Goal: Information Seeking & Learning: Understand process/instructions

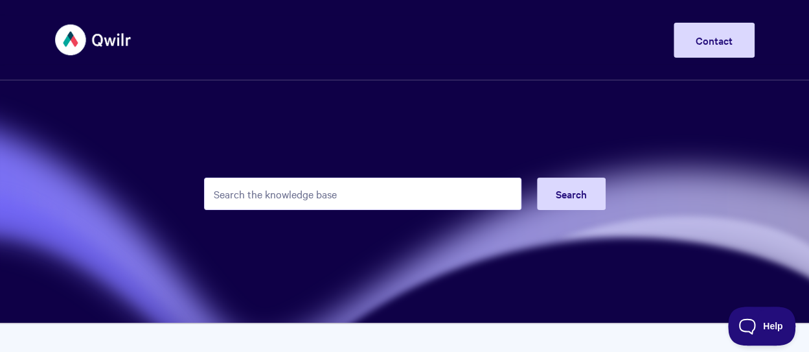
click at [418, 196] on input "Search the knowledge base" at bounding box center [362, 193] width 317 height 32
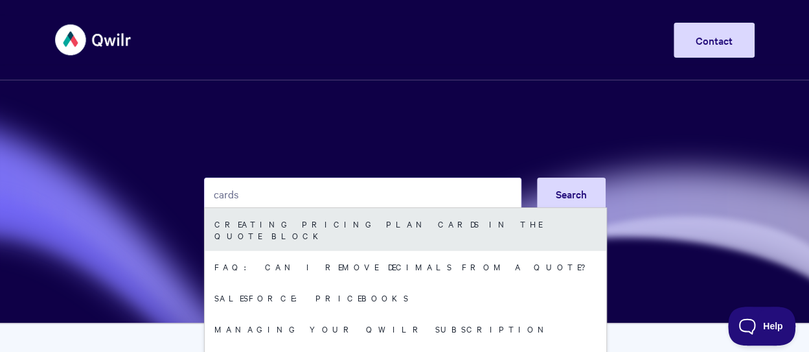
type input "cards"
click at [361, 229] on link "Creating pricing plan cards in the Quote Block" at bounding box center [405, 229] width 401 height 43
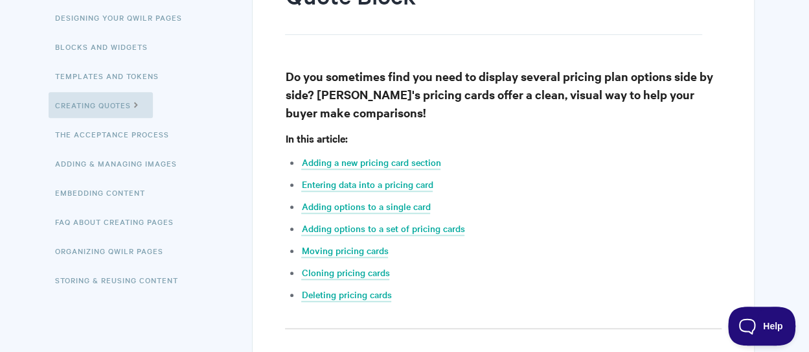
scroll to position [236, 0]
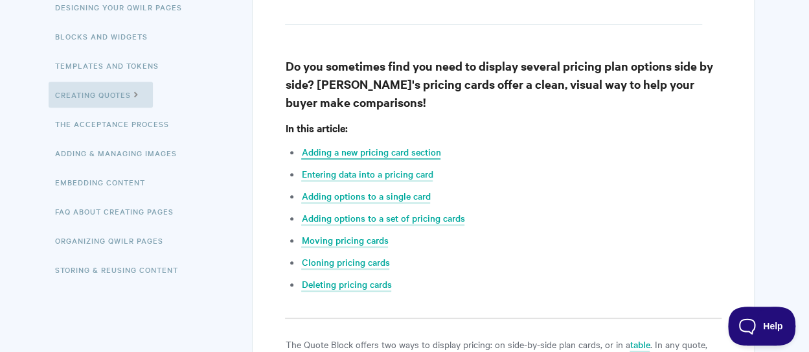
click at [421, 148] on link "Adding a new pricing card section" at bounding box center [370, 152] width 139 height 14
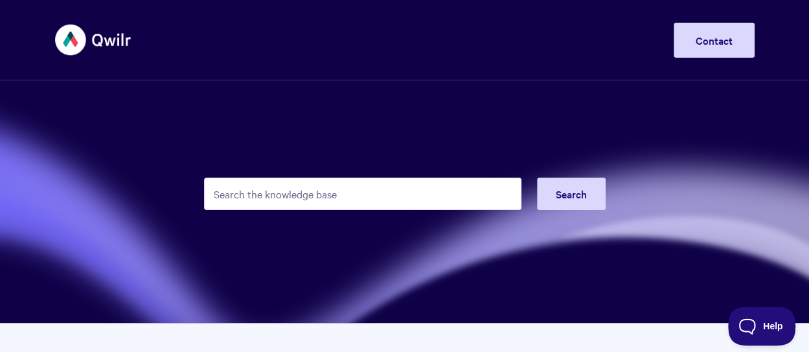
click at [396, 200] on input "Search the knowledge base" at bounding box center [362, 193] width 317 height 32
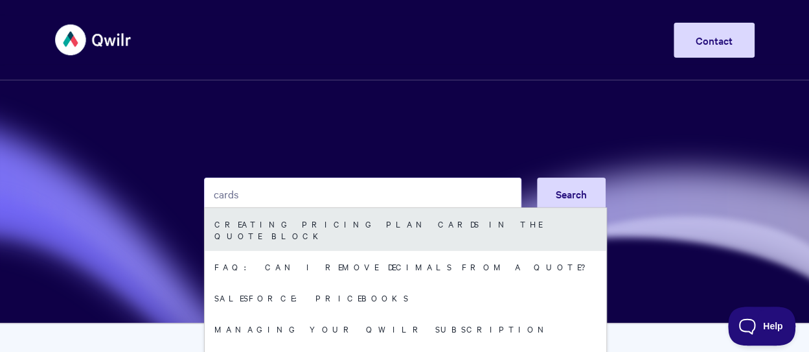
type input "cards"
click at [367, 230] on link "Creating pricing plan cards in the Quote Block" at bounding box center [405, 229] width 401 height 43
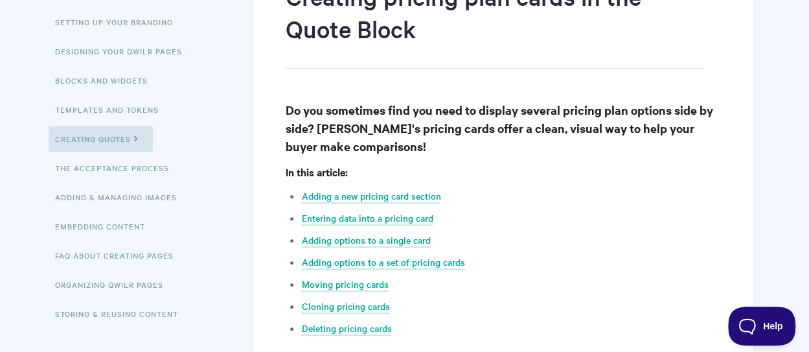
scroll to position [236, 0]
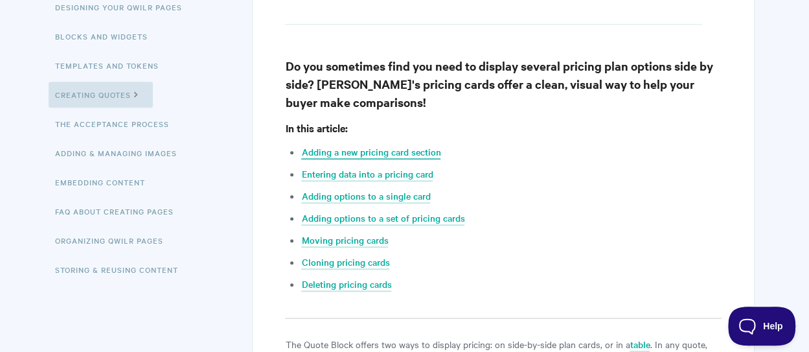
click at [376, 152] on link "Adding a new pricing card section" at bounding box center [370, 152] width 139 height 14
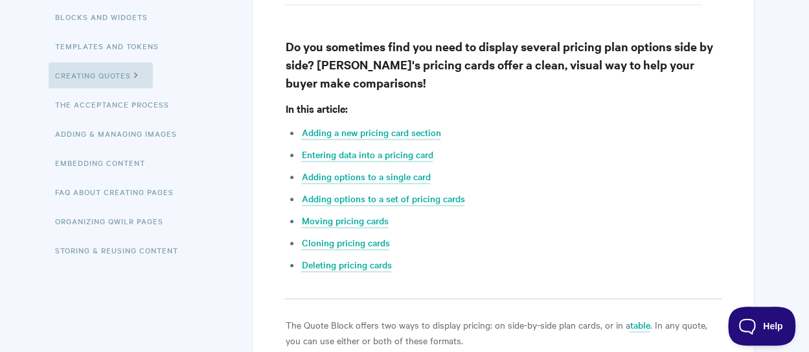
scroll to position [211, 0]
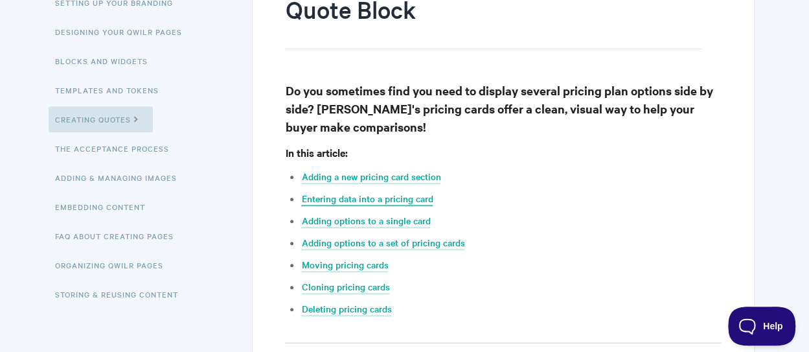
click at [388, 197] on link "Entering data into a pricing card" at bounding box center [366, 199] width 131 height 14
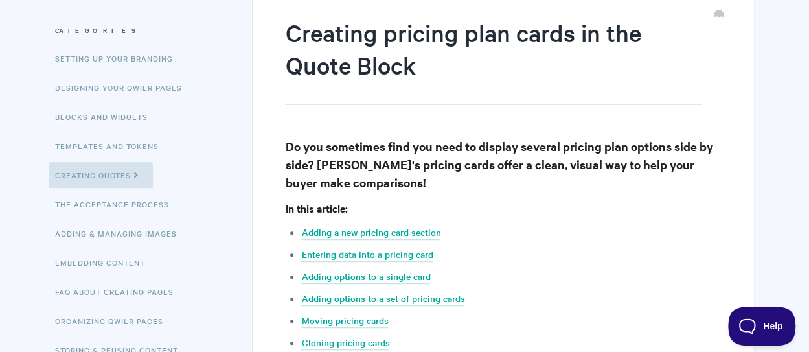
scroll to position [111, 0]
